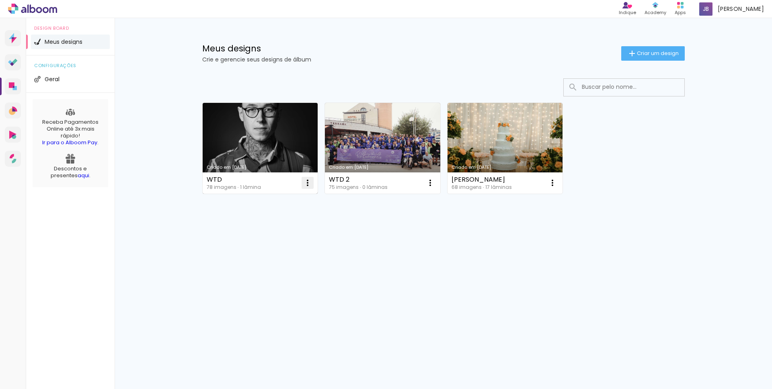
click at [308, 186] on iron-icon at bounding box center [308, 183] width 10 height 10
click at [276, 238] on paper-item "Excluir" at bounding box center [275, 236] width 79 height 16
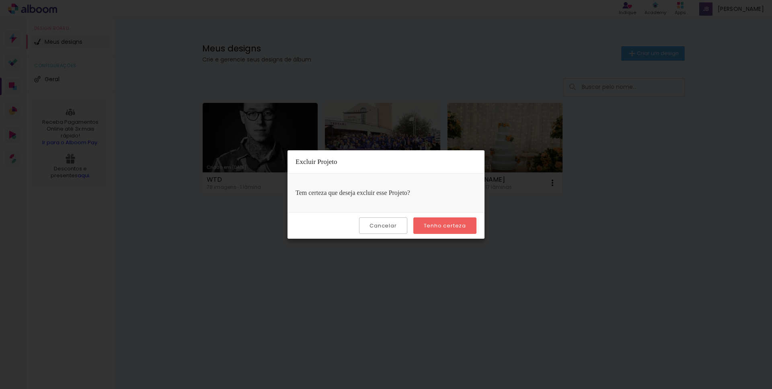
click at [0, 0] on slot "Tenho certeza" at bounding box center [0, 0] width 0 height 0
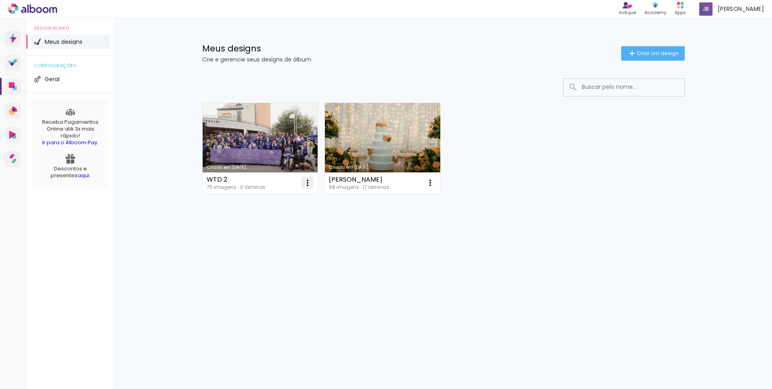
click at [310, 187] on iron-icon at bounding box center [308, 183] width 10 height 10
click at [272, 235] on paper-item "Excluir" at bounding box center [275, 236] width 79 height 16
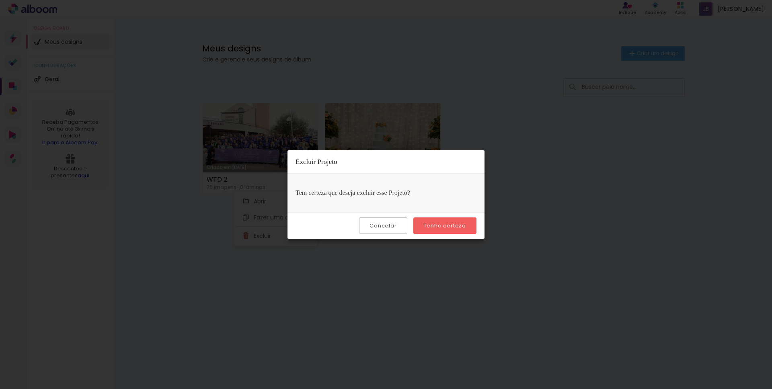
click at [0, 0] on slot "Tenho certeza" at bounding box center [0, 0] width 0 height 0
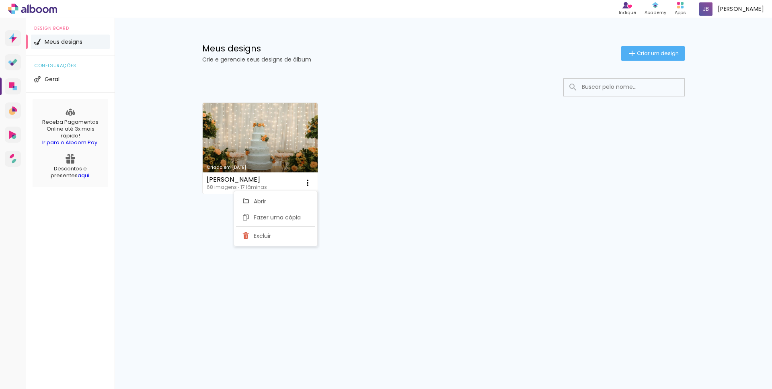
click at [653, 143] on div "Criado em [DATE] [PERSON_NAME] 68 imagens ∙ 17 lâminas Abrir Fazer uma cópia Ex…" at bounding box center [443, 148] width 489 height 98
click at [652, 51] on span "Criar um design" at bounding box center [658, 53] width 42 height 5
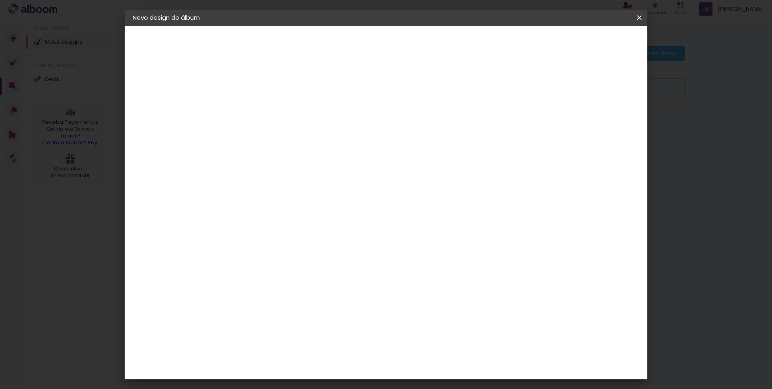
click at [264, 110] on input at bounding box center [264, 108] width 0 height 12
type input "AGADEA"
type paper-input "AGADEA"
click at [0, 0] on slot "Avançar" at bounding box center [0, 0] width 0 height 0
click at [319, 127] on input "[GEOGRAPHIC_DATA]" at bounding box center [281, 128] width 75 height 10
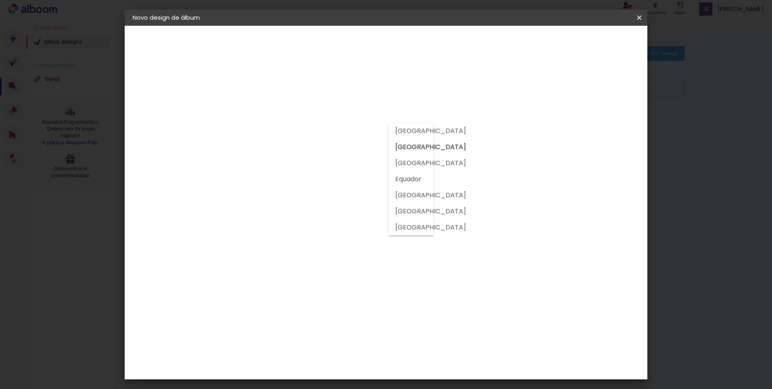
click at [0, 0] on slot "[GEOGRAPHIC_DATA]" at bounding box center [0, 0] width 0 height 0
type input "[GEOGRAPHIC_DATA]"
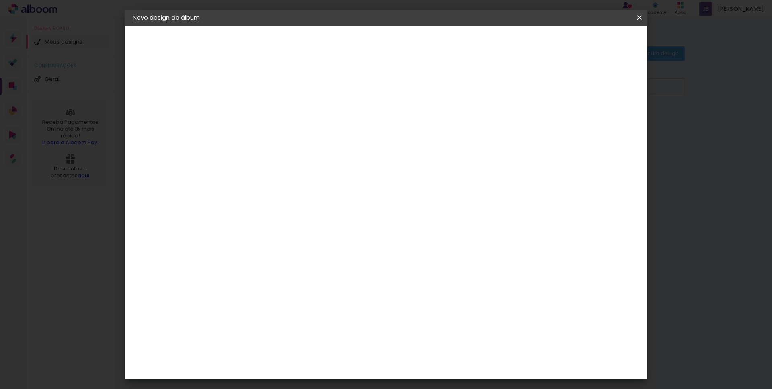
click at [287, 184] on div "DreambooksPro" at bounding box center [285, 181] width 52 height 6
click at [289, 209] on div "Floricolor" at bounding box center [274, 211] width 30 height 6
click at [298, 180] on div "DreambooksPro" at bounding box center [285, 181] width 52 height 6
click at [396, 115] on paper-item "Tamanho Livre" at bounding box center [361, 122] width 72 height 18
click at [0, 0] on slot "Tamanho Livre" at bounding box center [0, 0] width 0 height 0
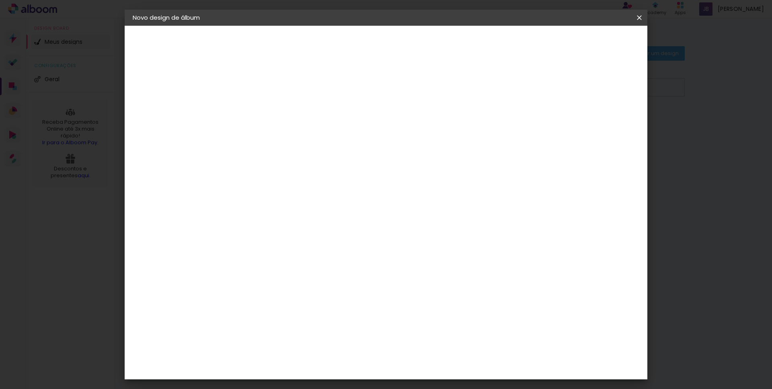
click at [0, 0] on slot "Tamanho Livre" at bounding box center [0, 0] width 0 height 0
click at [0, 0] on slot "Avançar" at bounding box center [0, 0] width 0 height 0
click at [175, 103] on div "Tamanho livre" at bounding box center [164, 99] width 28 height 11
click at [0, 0] on slot "Tamanho Livre" at bounding box center [0, 0] width 0 height 0
click at [145, 115] on iron-pages "Modelo Escolhendo modelo... Tamanho livre" at bounding box center [177, 117] width 88 height 16
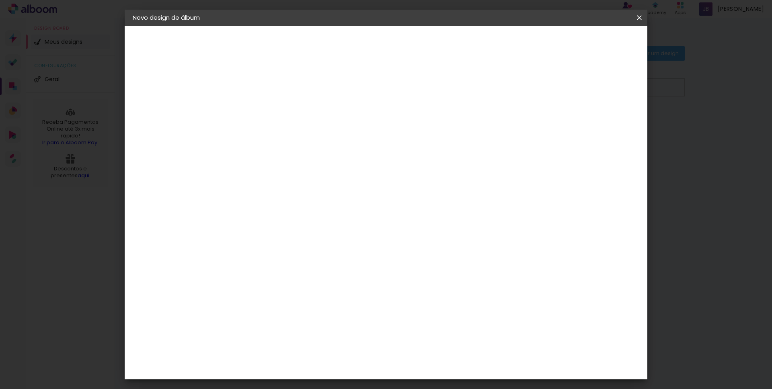
click at [176, 80] on div "2. Especificações" at bounding box center [177, 83] width 88 height 10
click at [0, 0] on slot "Avançar" at bounding box center [0, 0] width 0 height 0
click at [595, 45] on span "Iniciar design" at bounding box center [576, 43] width 37 height 6
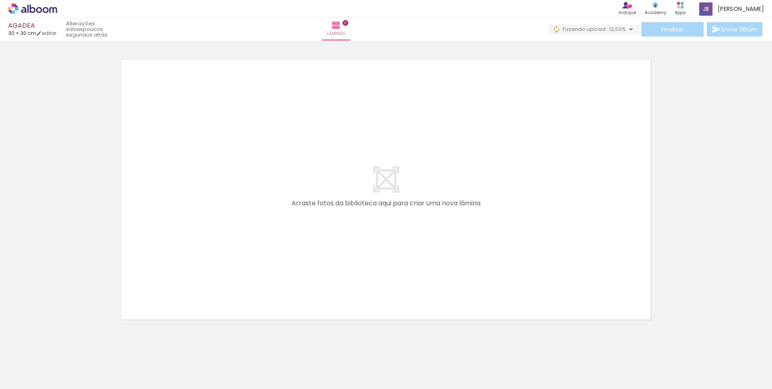
drag, startPoint x: 450, startPoint y: 365, endPoint x: 98, endPoint y: 368, distance: 352.5
click at [66, 367] on iron-horizontal-list at bounding box center [58, 364] width 16 height 50
click at [398, 368] on div at bounding box center [395, 362] width 27 height 40
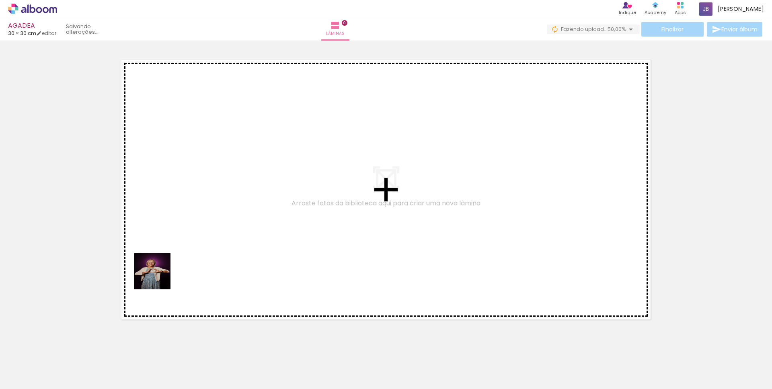
drag, startPoint x: 79, startPoint y: 368, endPoint x: 161, endPoint y: 276, distance: 122.9
click at [162, 275] on quentale-workspace at bounding box center [386, 194] width 772 height 389
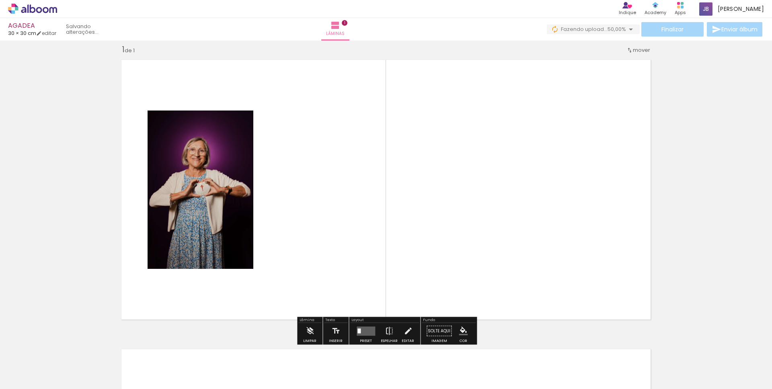
scroll to position [9, 0]
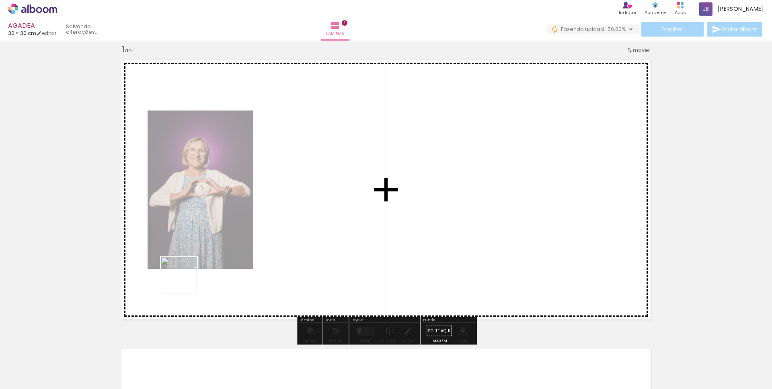
drag, startPoint x: 126, startPoint y: 369, endPoint x: 190, endPoint y: 277, distance: 112.5
click at [190, 276] on quentale-workspace at bounding box center [386, 194] width 772 height 389
drag, startPoint x: 181, startPoint y: 355, endPoint x: 244, endPoint y: 268, distance: 106.8
click at [244, 268] on quentale-workspace at bounding box center [386, 194] width 772 height 389
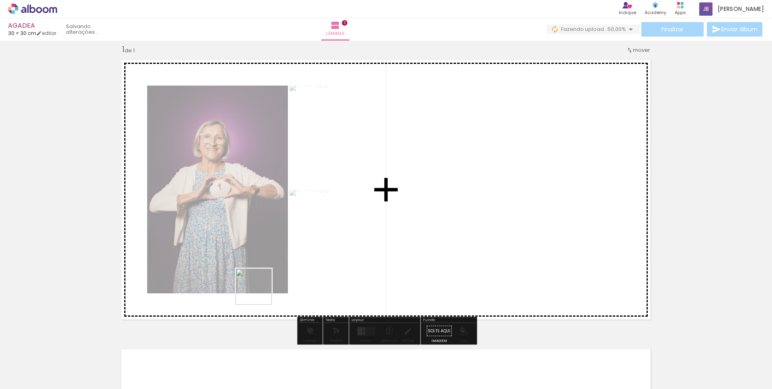
drag, startPoint x: 225, startPoint y: 366, endPoint x: 260, endPoint y: 294, distance: 80.0
click at [260, 293] on quentale-workspace at bounding box center [386, 194] width 772 height 389
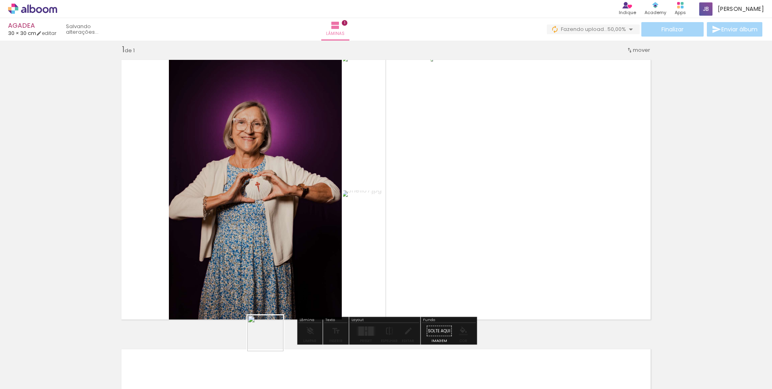
drag, startPoint x: 261, startPoint y: 371, endPoint x: 301, endPoint y: 284, distance: 95.5
click at [301, 283] on quentale-workspace at bounding box center [386, 194] width 772 height 389
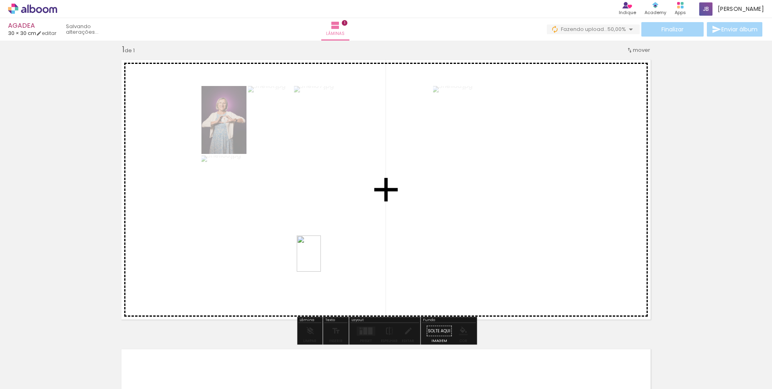
drag, startPoint x: 307, startPoint y: 368, endPoint x: 320, endPoint y: 262, distance: 106.0
click at [320, 260] on quentale-workspace at bounding box center [386, 194] width 772 height 389
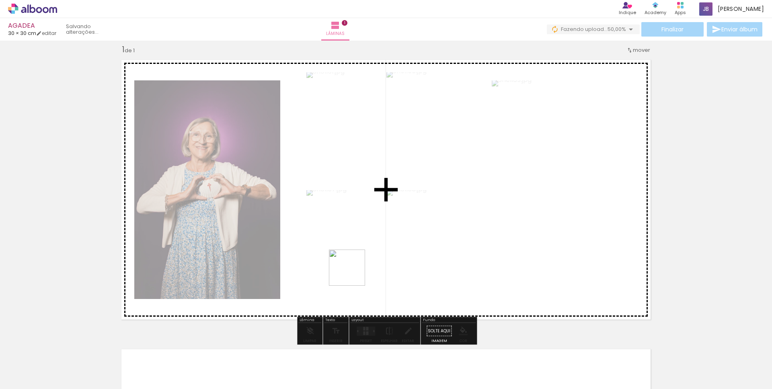
drag, startPoint x: 352, startPoint y: 354, endPoint x: 352, endPoint y: 275, distance: 78.8
click at [352, 272] on quentale-workspace at bounding box center [386, 194] width 772 height 389
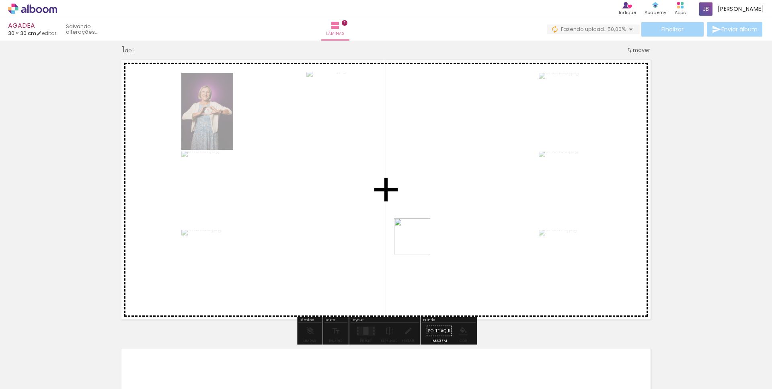
drag, startPoint x: 403, startPoint y: 369, endPoint x: 424, endPoint y: 224, distance: 146.1
click at [424, 223] on quentale-workspace at bounding box center [386, 194] width 772 height 389
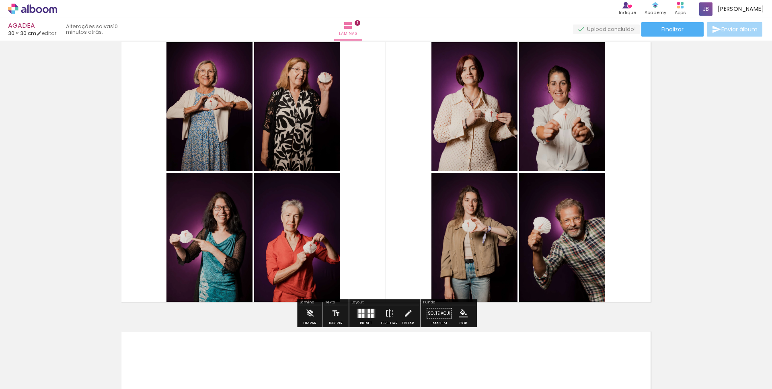
scroll to position [28, 0]
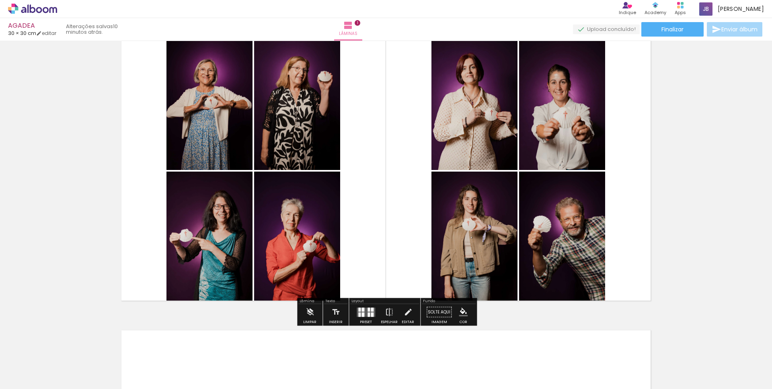
click at [362, 308] on div at bounding box center [362, 309] width 3 height 4
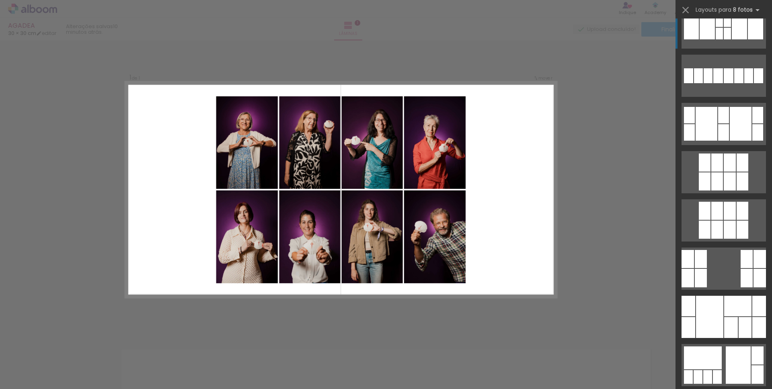
scroll to position [212, 0]
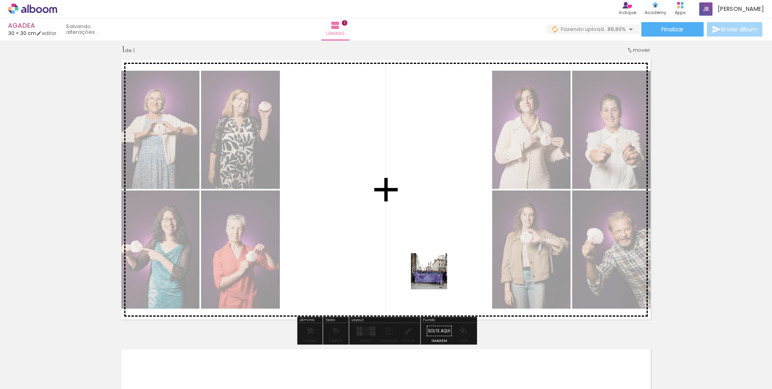
drag, startPoint x: 435, startPoint y: 320, endPoint x: 435, endPoint y: 279, distance: 41.4
click at [435, 277] on quentale-workspace at bounding box center [386, 194] width 772 height 389
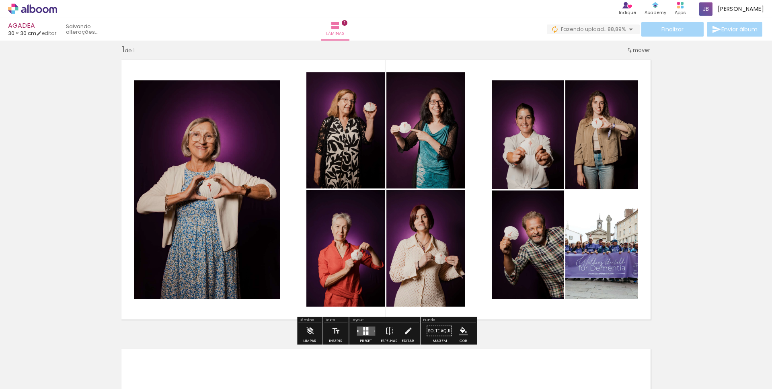
click at [367, 334] on quentale-layouter at bounding box center [365, 330] width 18 height 9
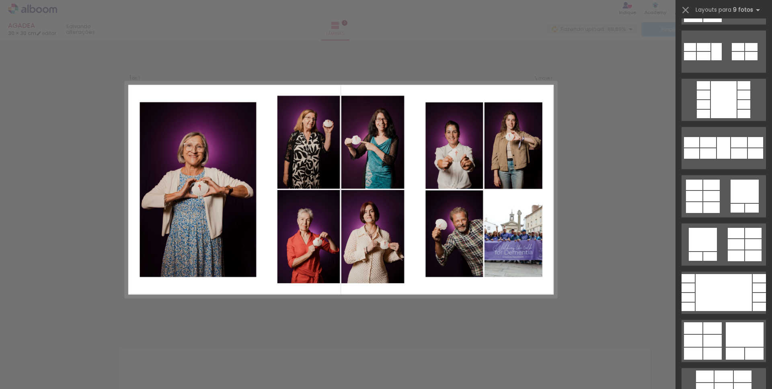
scroll to position [936, 0]
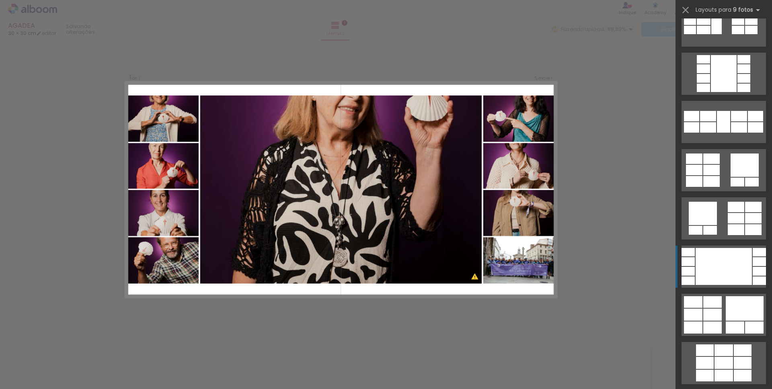
click at [713, 92] on div at bounding box center [724, 73] width 26 height 37
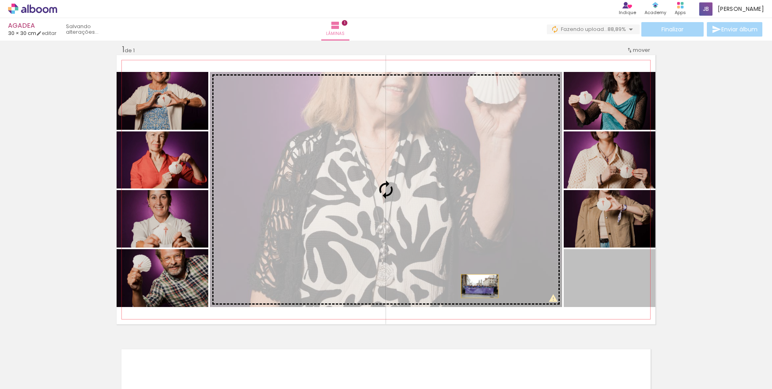
drag, startPoint x: 590, startPoint y: 286, endPoint x: 479, endPoint y: 286, distance: 110.5
click at [0, 0] on slot at bounding box center [0, 0] width 0 height 0
